Goal: Task Accomplishment & Management: Complete application form

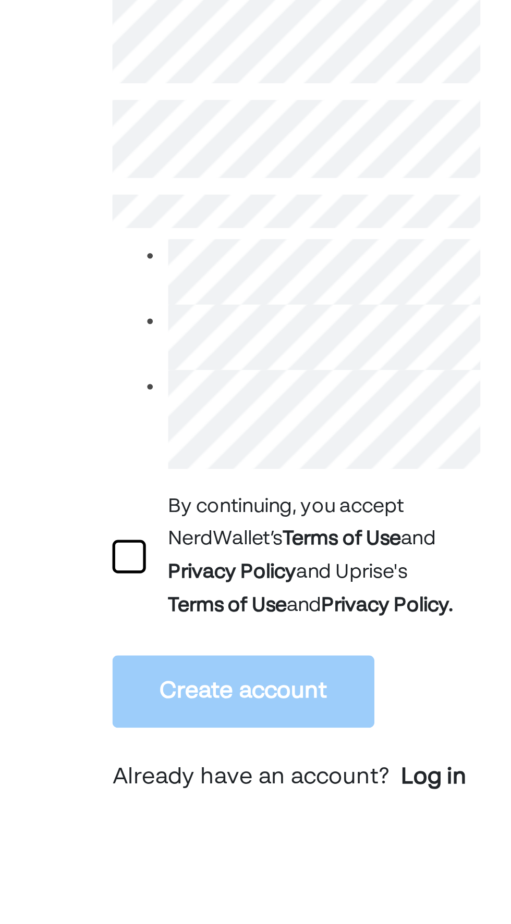
scroll to position [49, 0]
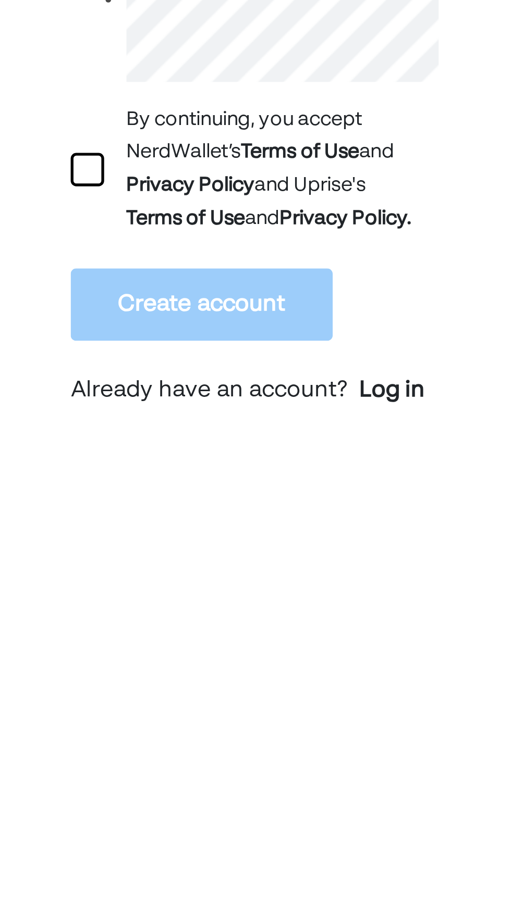
click at [80, 463] on div at bounding box center [83, 469] width 13 height 13
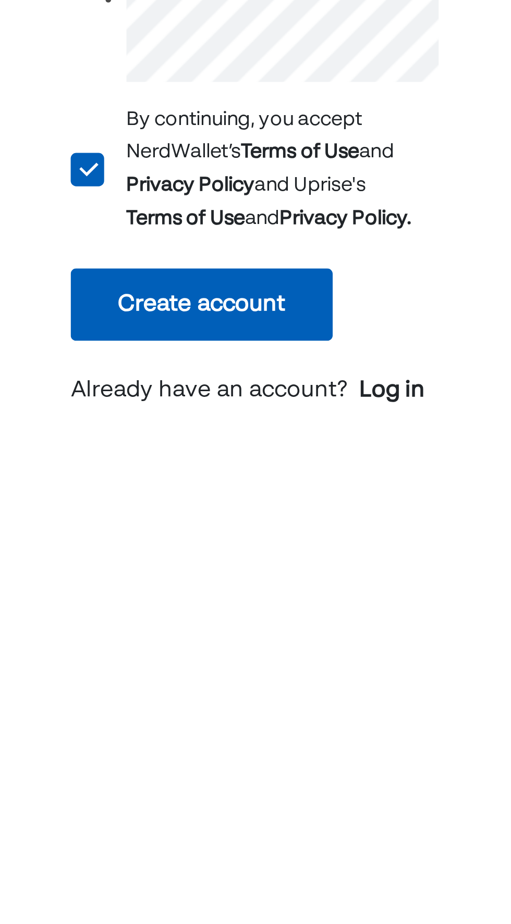
click at [165, 534] on button "Create account" at bounding box center [126, 520] width 98 height 27
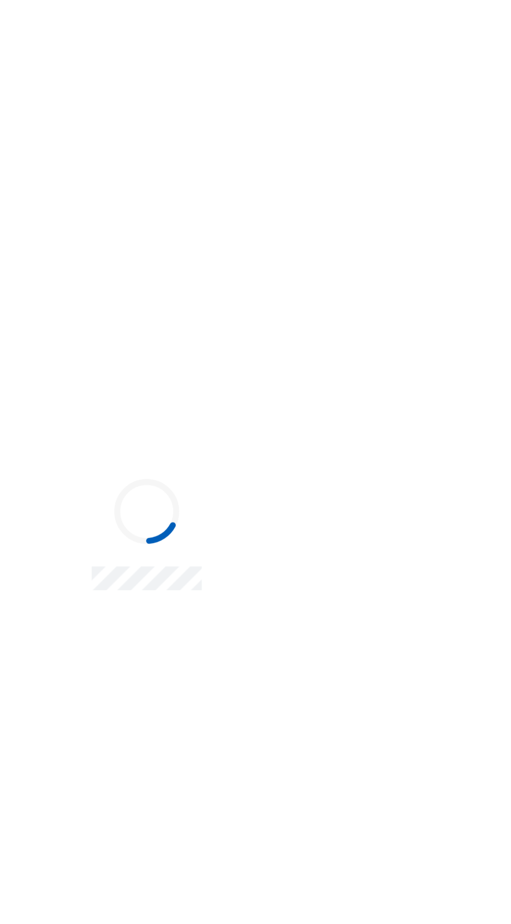
scroll to position [14, 0]
